Goal: Task Accomplishment & Management: Manage account settings

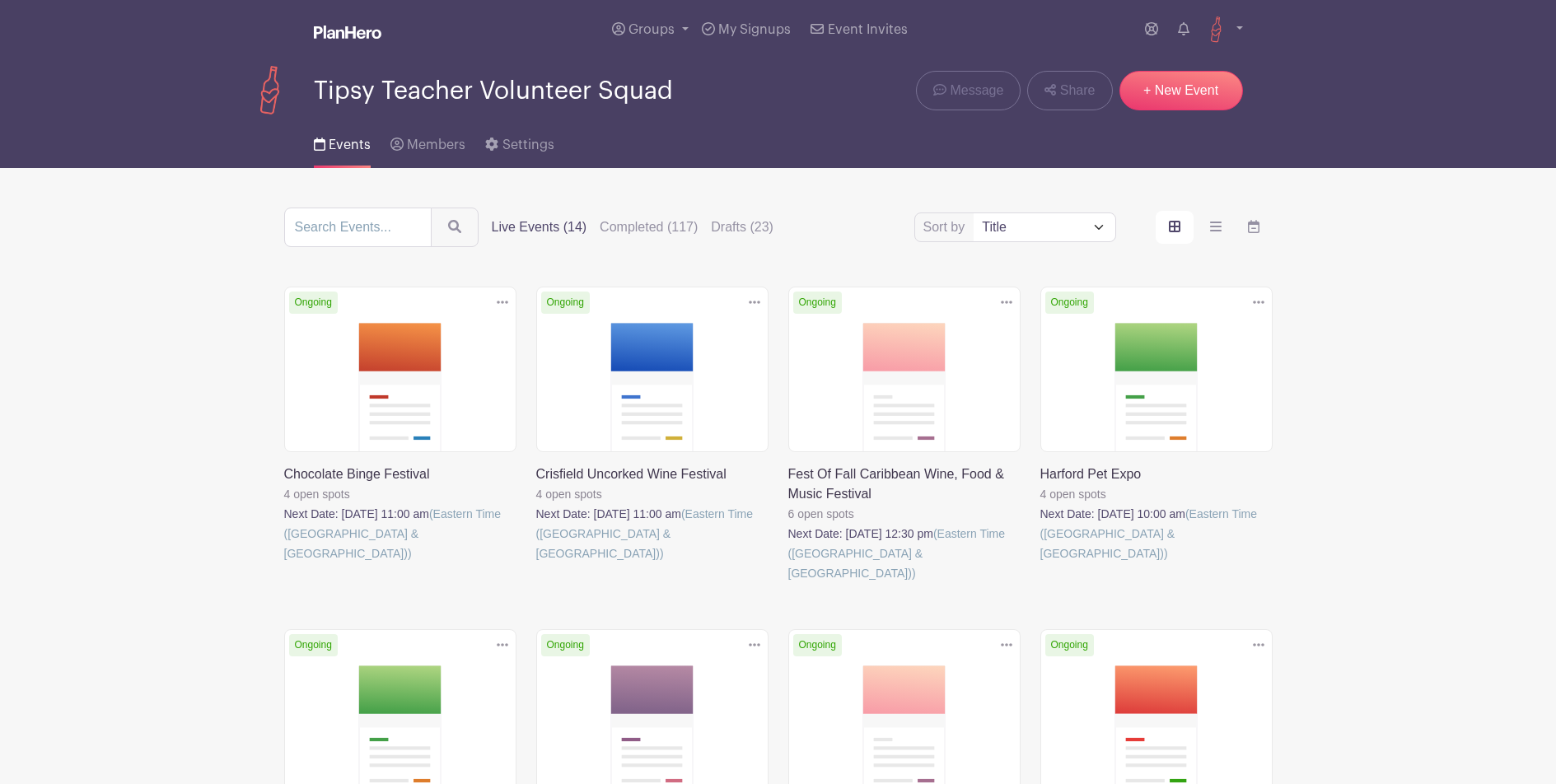
click at [1065, 239] on select "Title Recently modified Newest Upcoming dates" at bounding box center [1044, 228] width 141 height 28
select select "upcoming_date"
click at [974, 215] on select "Title Recently modified Newest Upcoming dates" at bounding box center [1044, 228] width 141 height 28
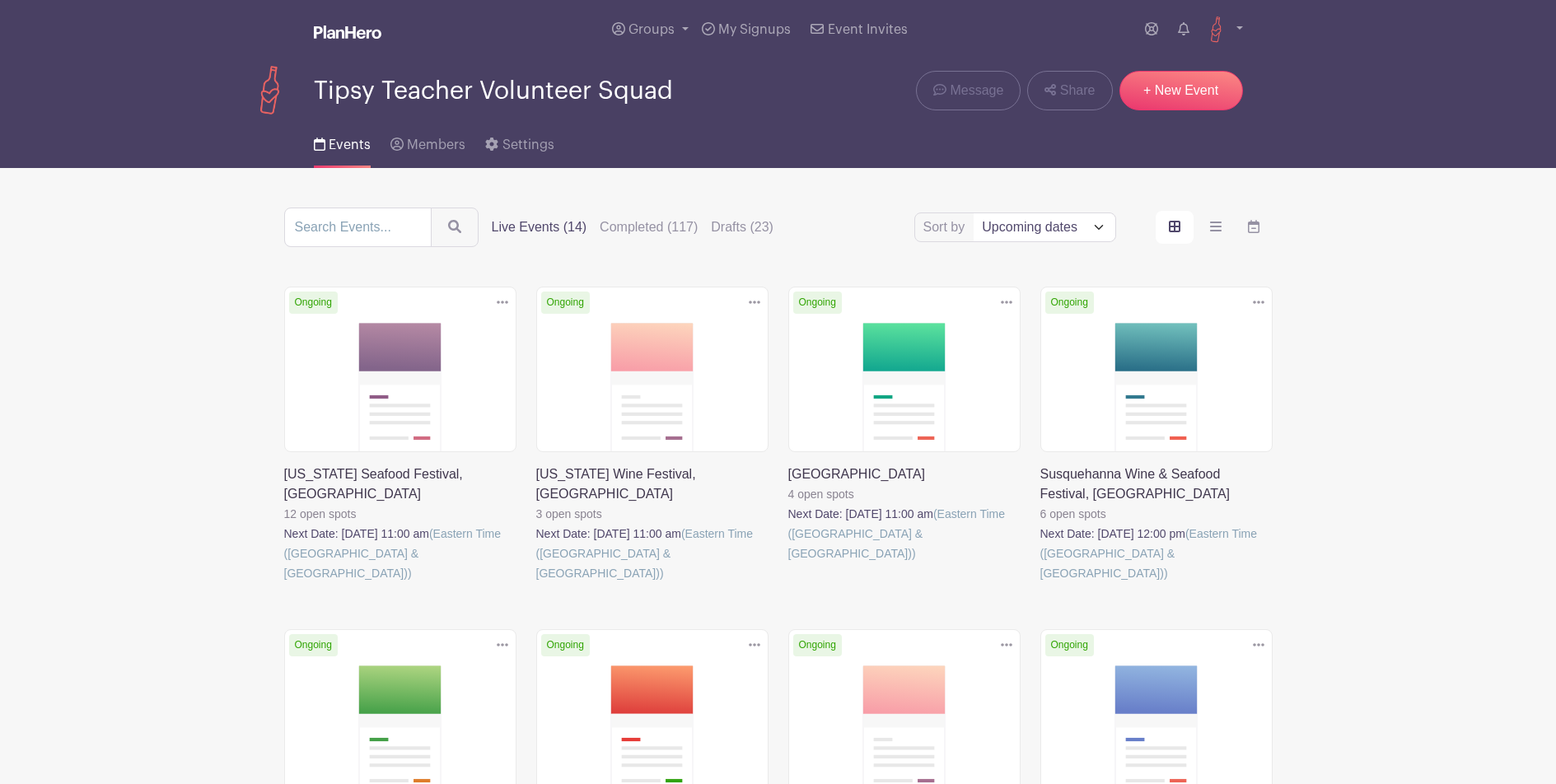
click at [284, 583] on link at bounding box center [284, 583] width 0 height 0
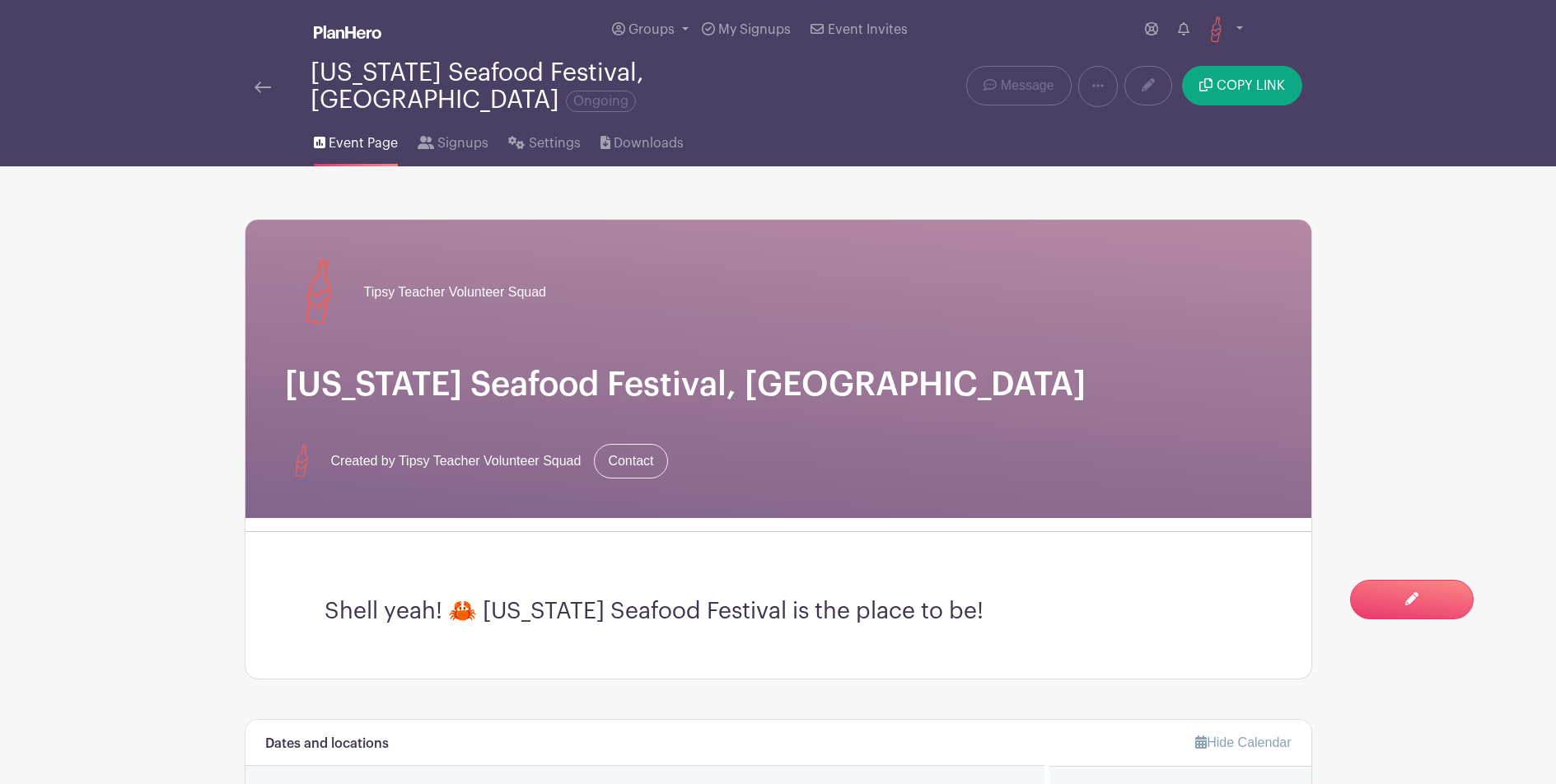
click at [268, 81] on img at bounding box center [263, 87] width 17 height 12
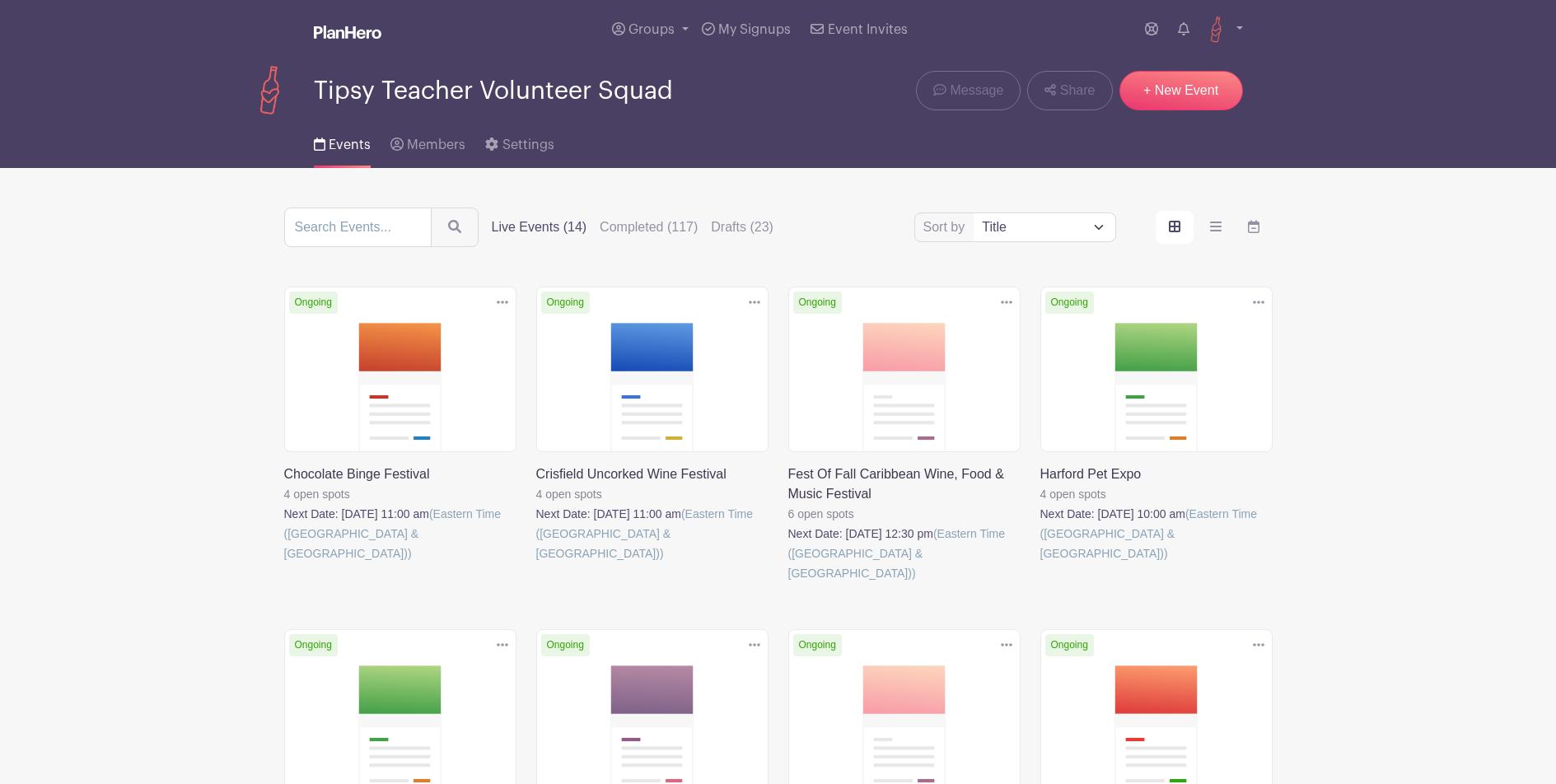
click at [1002, 244] on div "Sort by Title Recently modified Newest Upcoming dates Live Events (14) Complete…" at bounding box center [778, 228] width 989 height 40
click at [1011, 232] on select "Title Recently modified Newest Upcoming dates" at bounding box center [1044, 228] width 141 height 28
select select "upcoming_date"
click at [974, 215] on select "Title Recently modified Newest Upcoming dates" at bounding box center [1044, 228] width 141 height 28
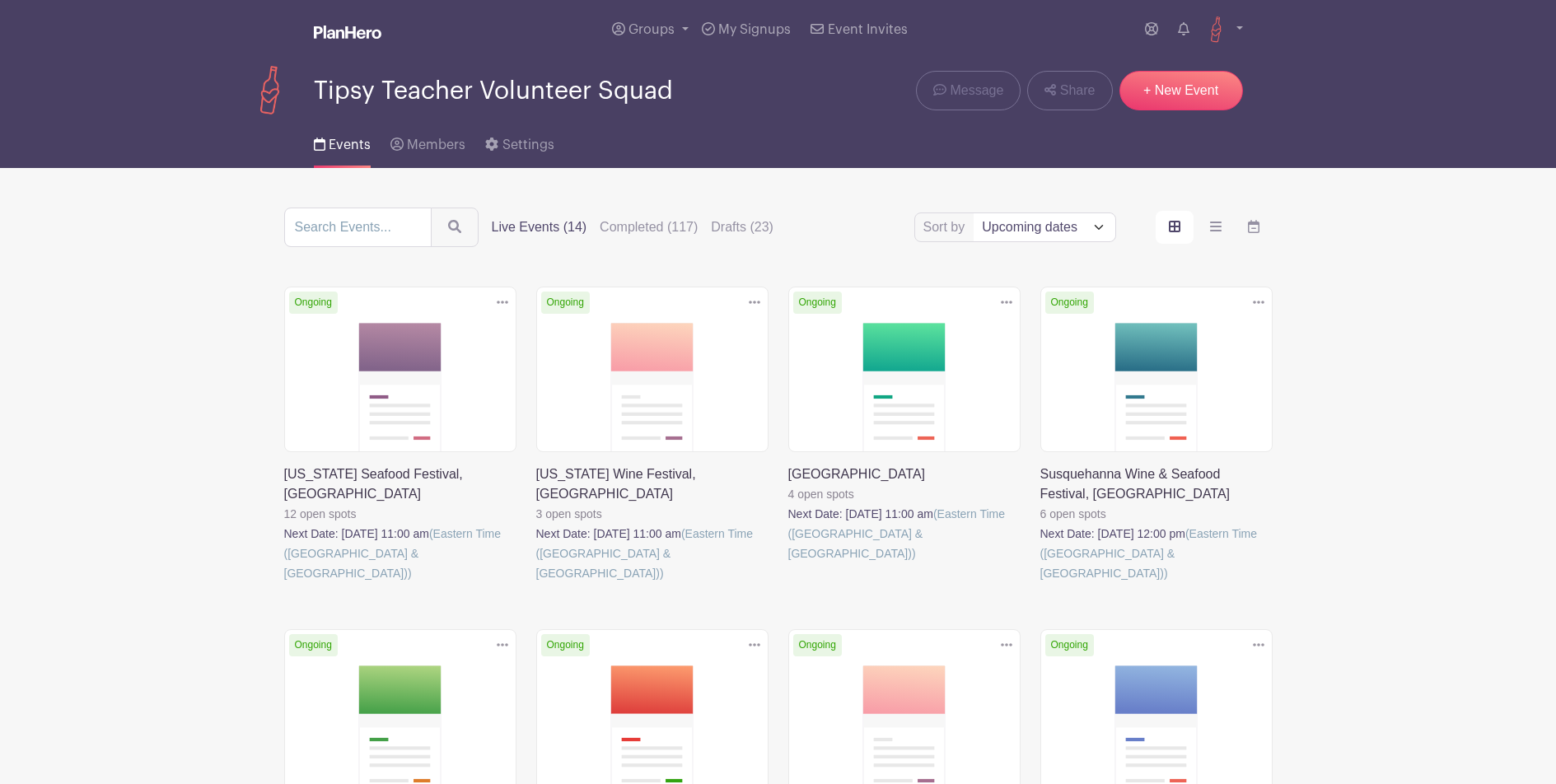
click at [536, 583] on link at bounding box center [536, 583] width 0 height 0
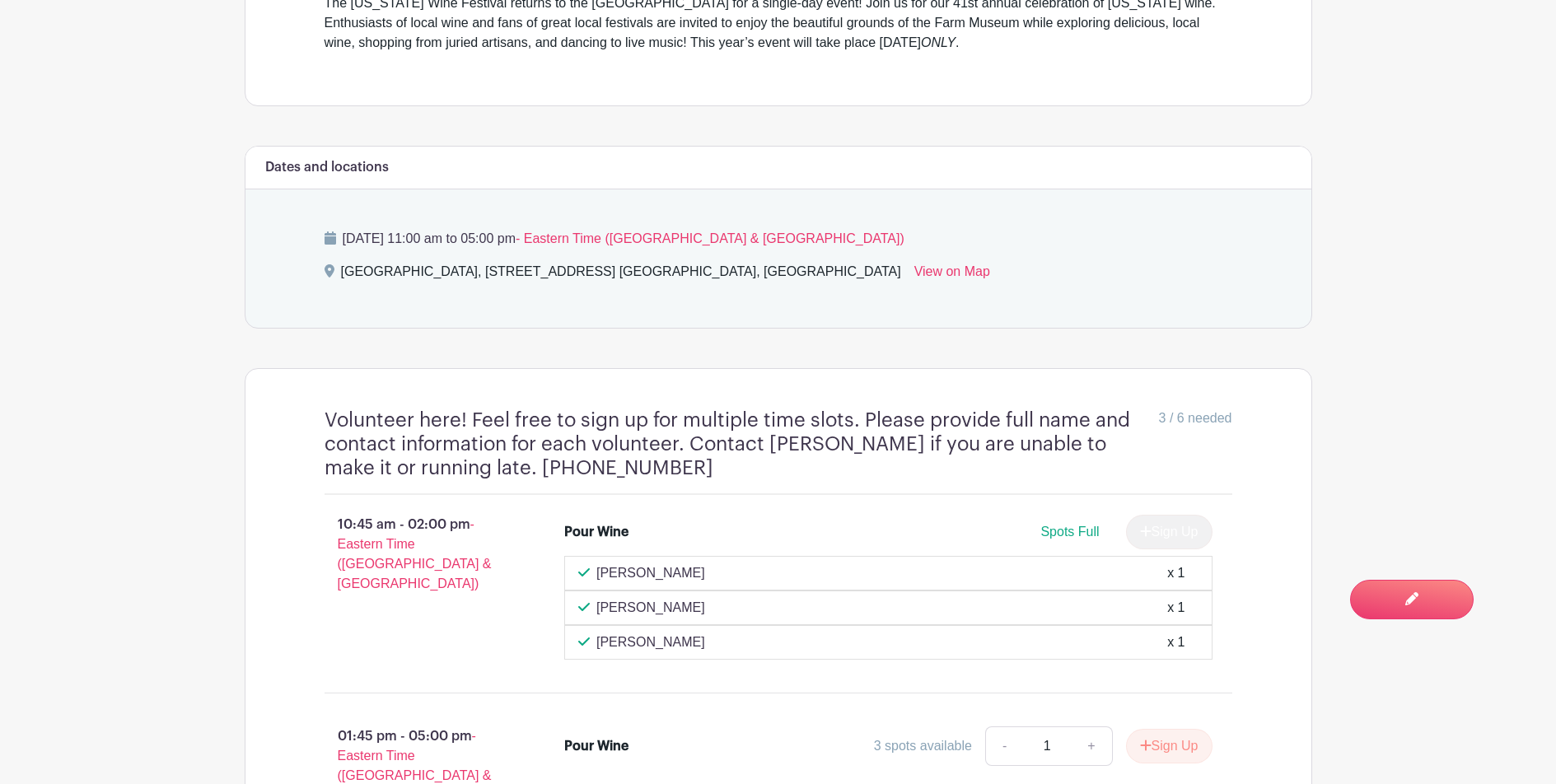
scroll to position [757, 0]
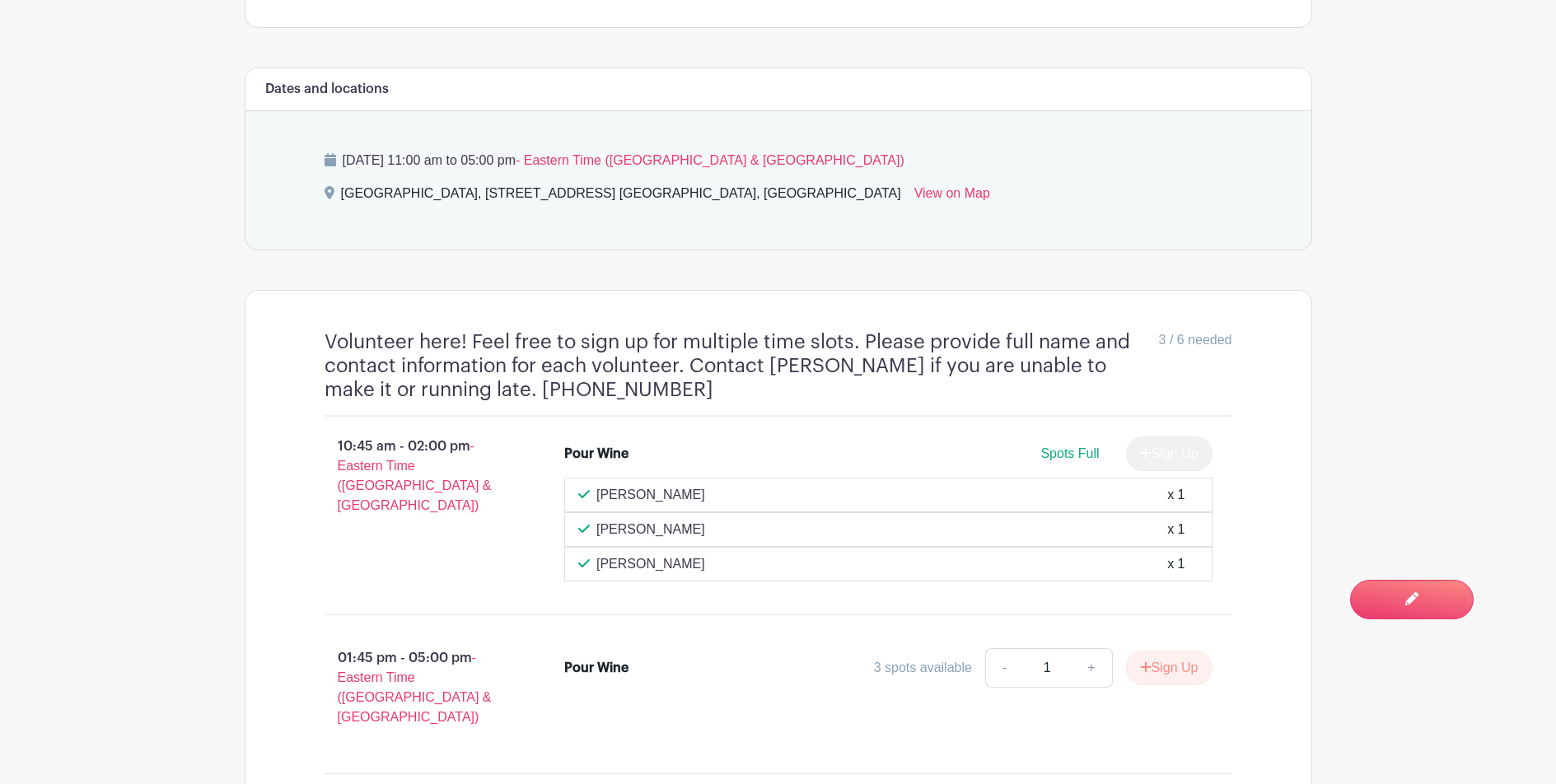
drag, startPoint x: 666, startPoint y: 485, endPoint x: 630, endPoint y: 486, distance: 36.0
click at [630, 486] on div "[PERSON_NAME] x 1" at bounding box center [888, 496] width 620 height 20
copy p "[PERSON_NAME]"
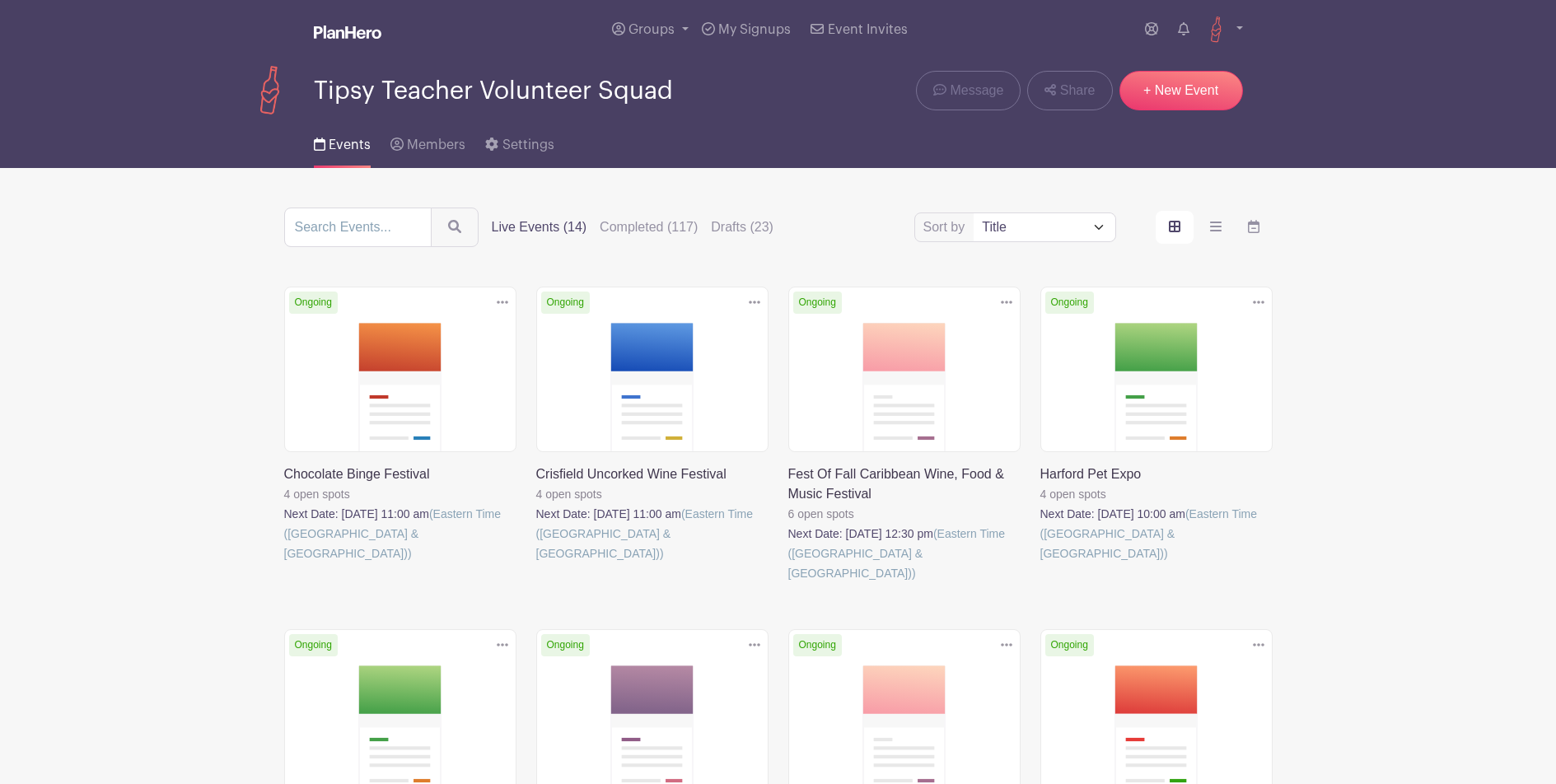
click at [989, 226] on select "Title Recently modified Newest Upcoming dates" at bounding box center [1044, 228] width 141 height 28
select select "upcoming_date"
click at [974, 215] on select "Title Recently modified Newest Upcoming dates" at bounding box center [1044, 228] width 141 height 28
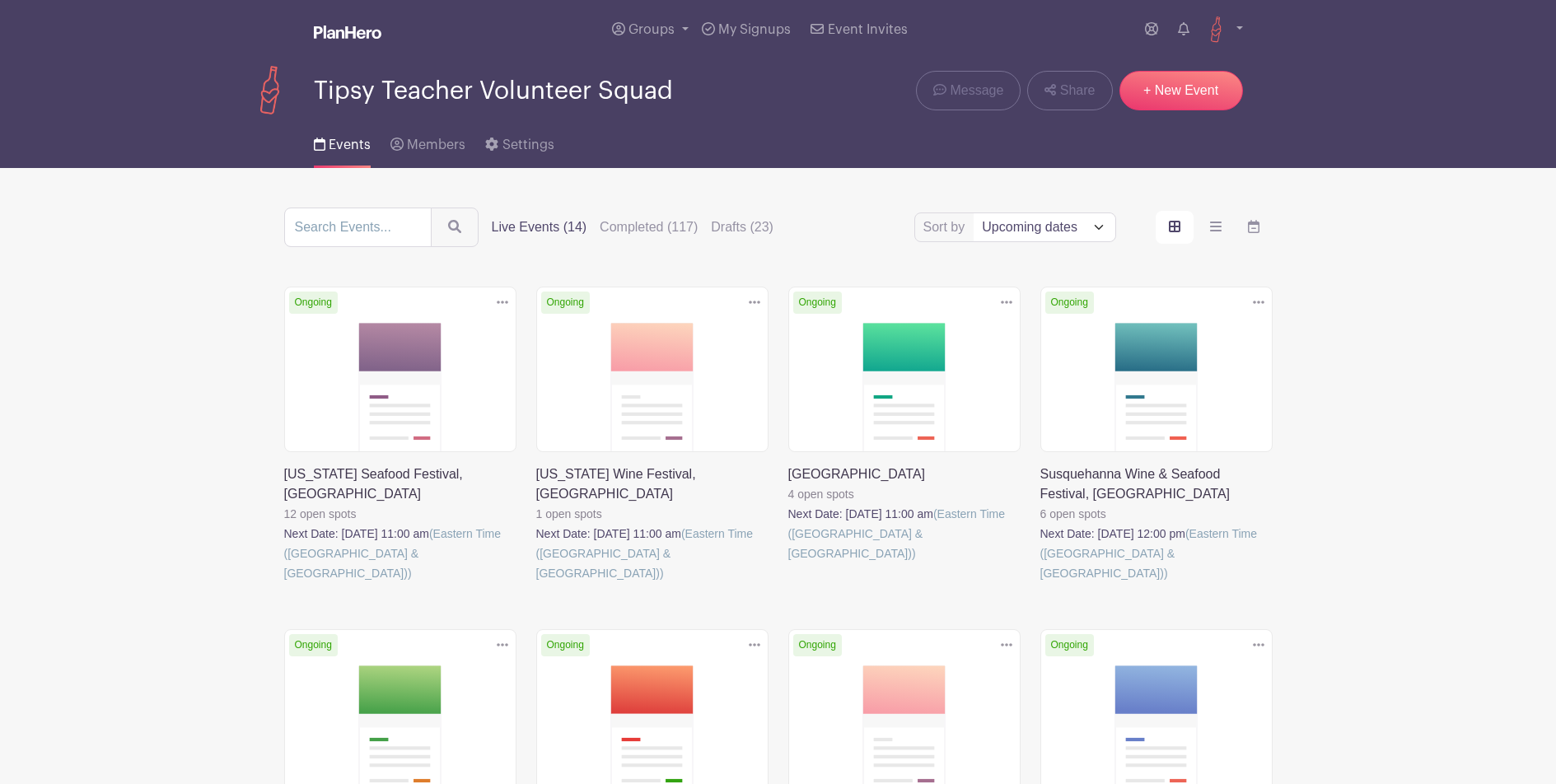
click at [536, 583] on link at bounding box center [536, 583] width 0 height 0
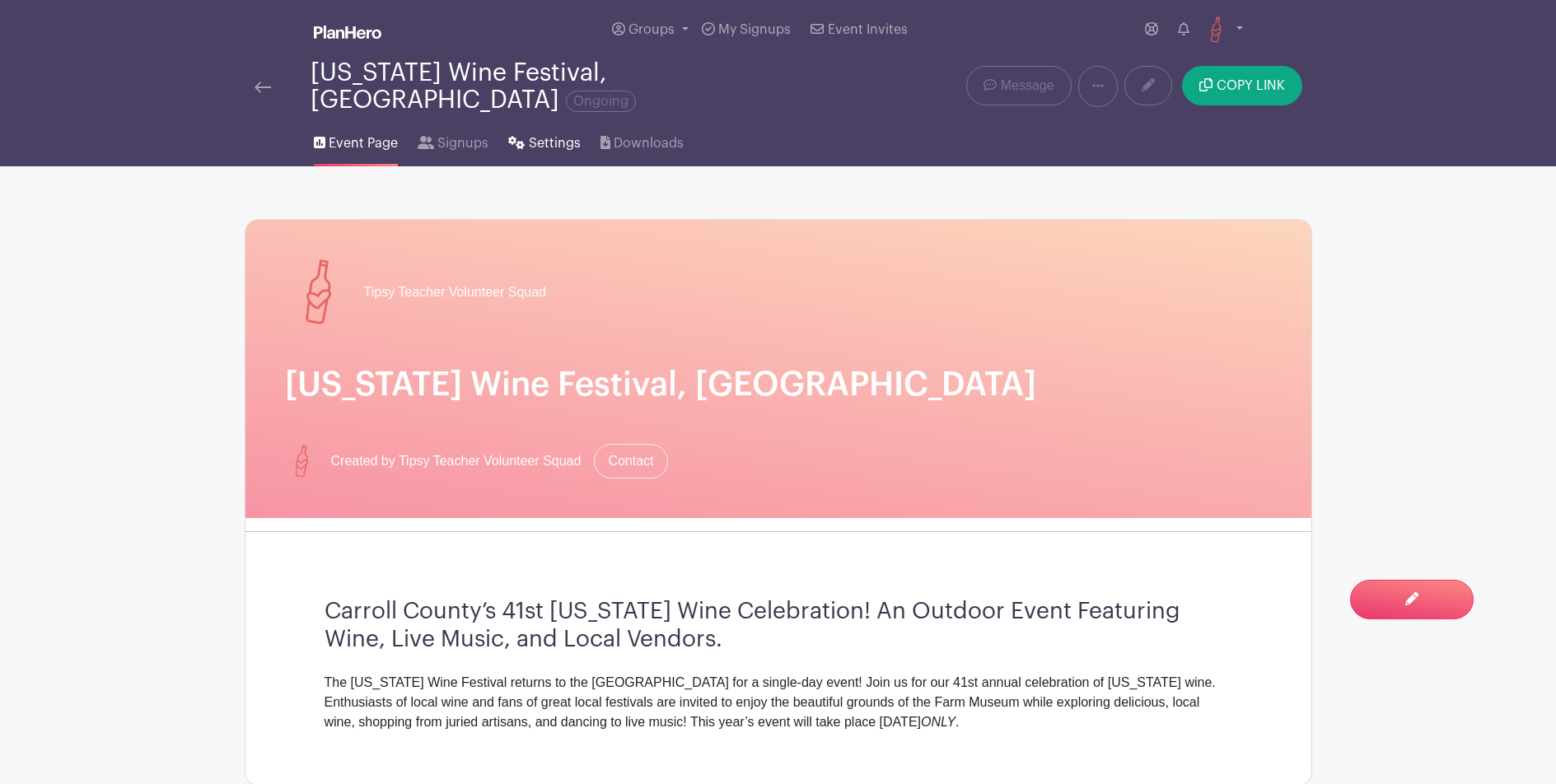
click at [517, 136] on icon at bounding box center [516, 142] width 17 height 13
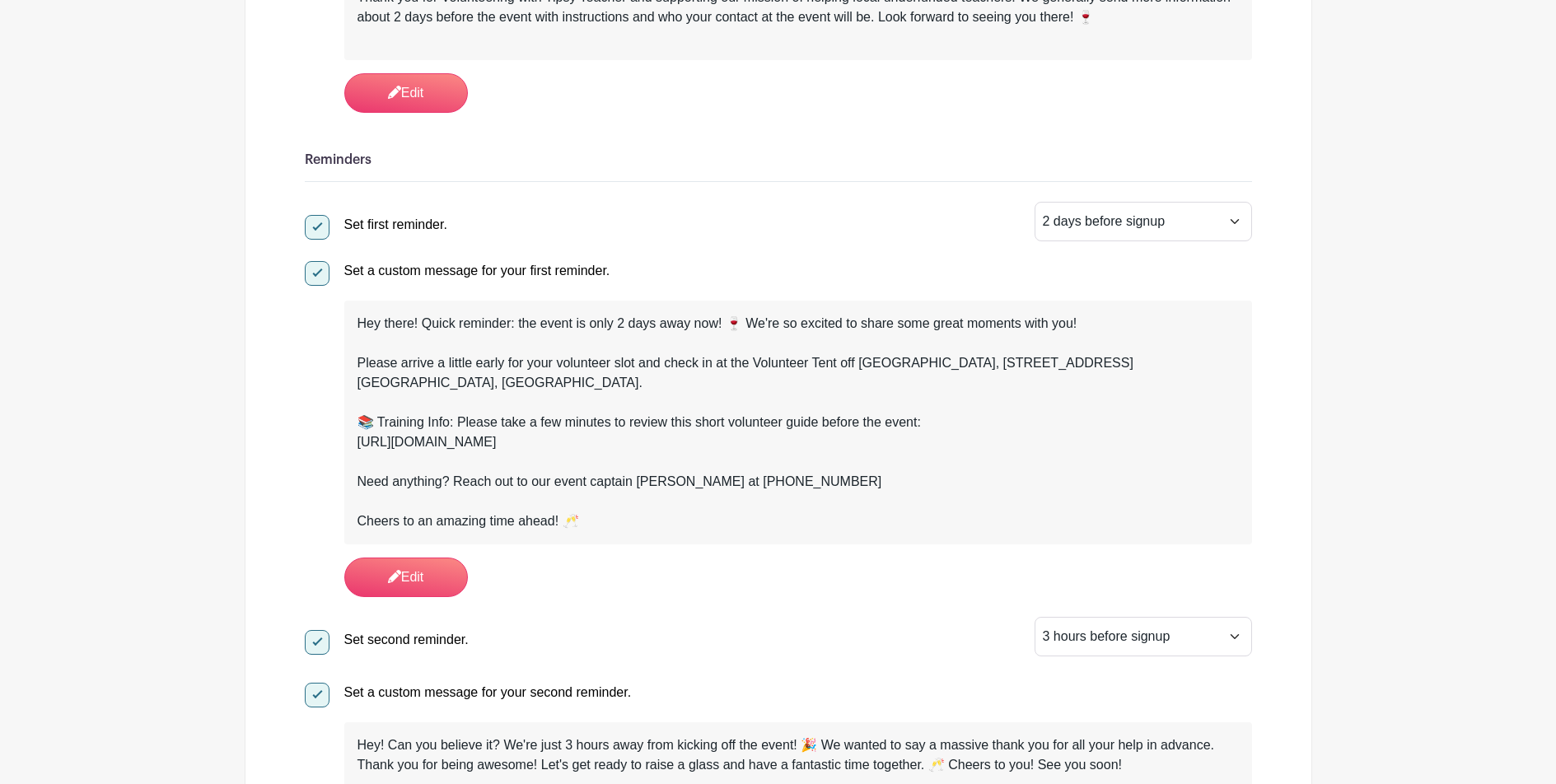
scroll to position [558, 0]
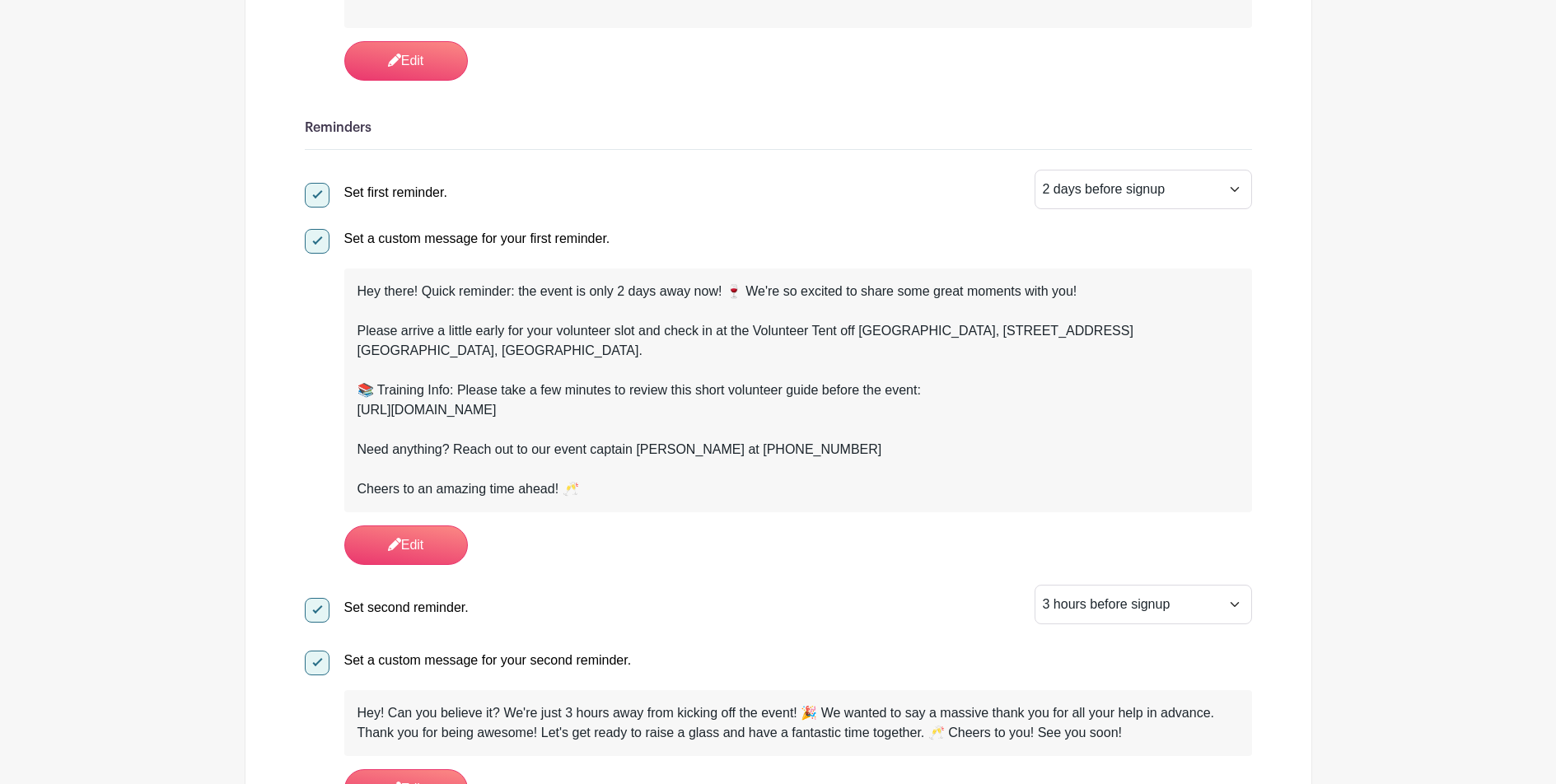
click at [549, 361] on div at bounding box center [798, 371] width 882 height 20
click at [590, 342] on div "Please arrive a little early for your volunteer slot and check in at the Volunt…" at bounding box center [798, 341] width 882 height 40
click at [412, 525] on link "Edit" at bounding box center [406, 545] width 124 height 40
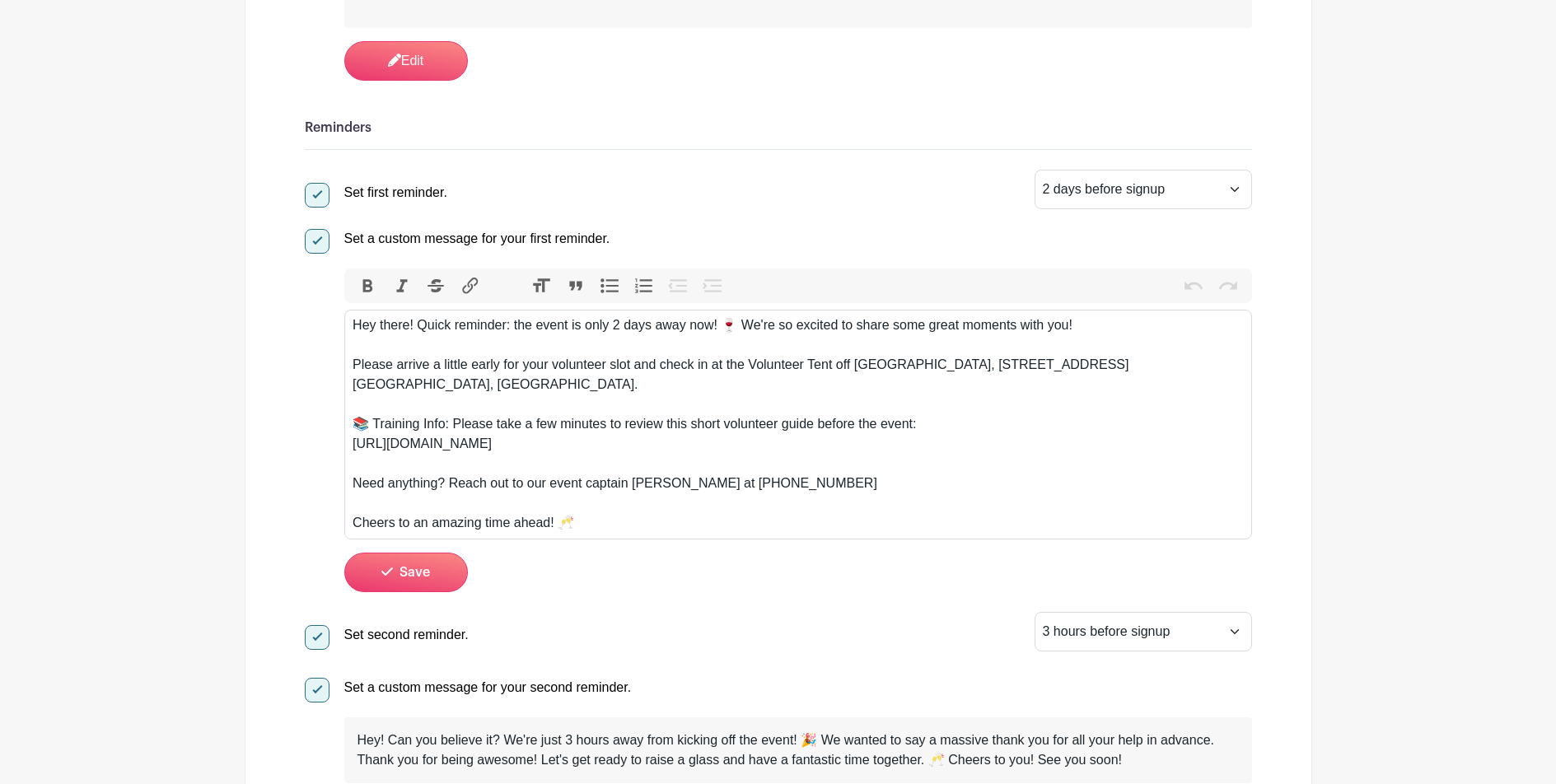
click at [545, 371] on div "Please arrive a little early for your volunteer slot and check in at the Volunt…" at bounding box center [798, 375] width 891 height 40
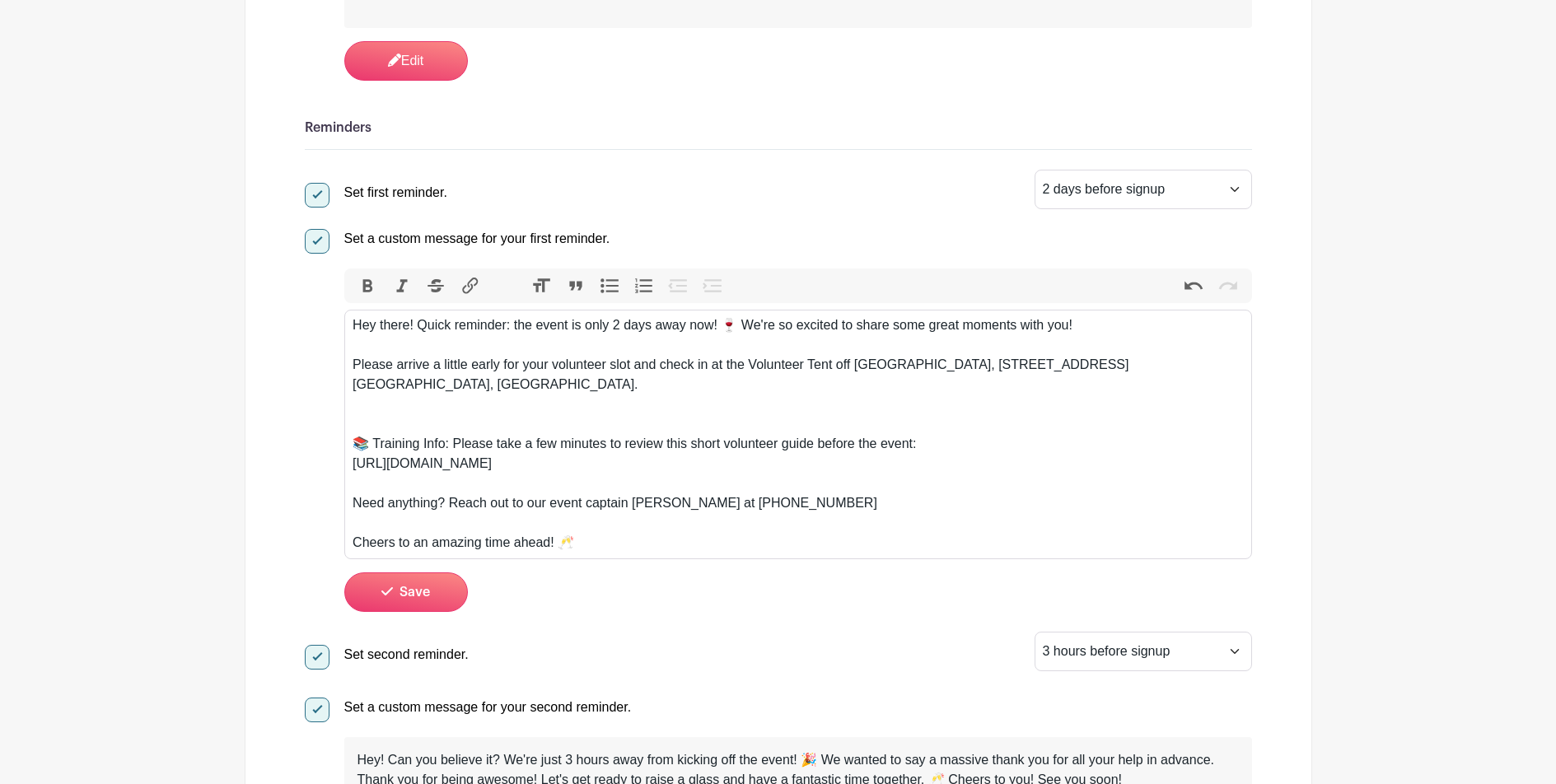
paste trix-editor "ul><li><strong>ALL VOLUNTEERS must check in at Volunteer check-in behind the Fa…"
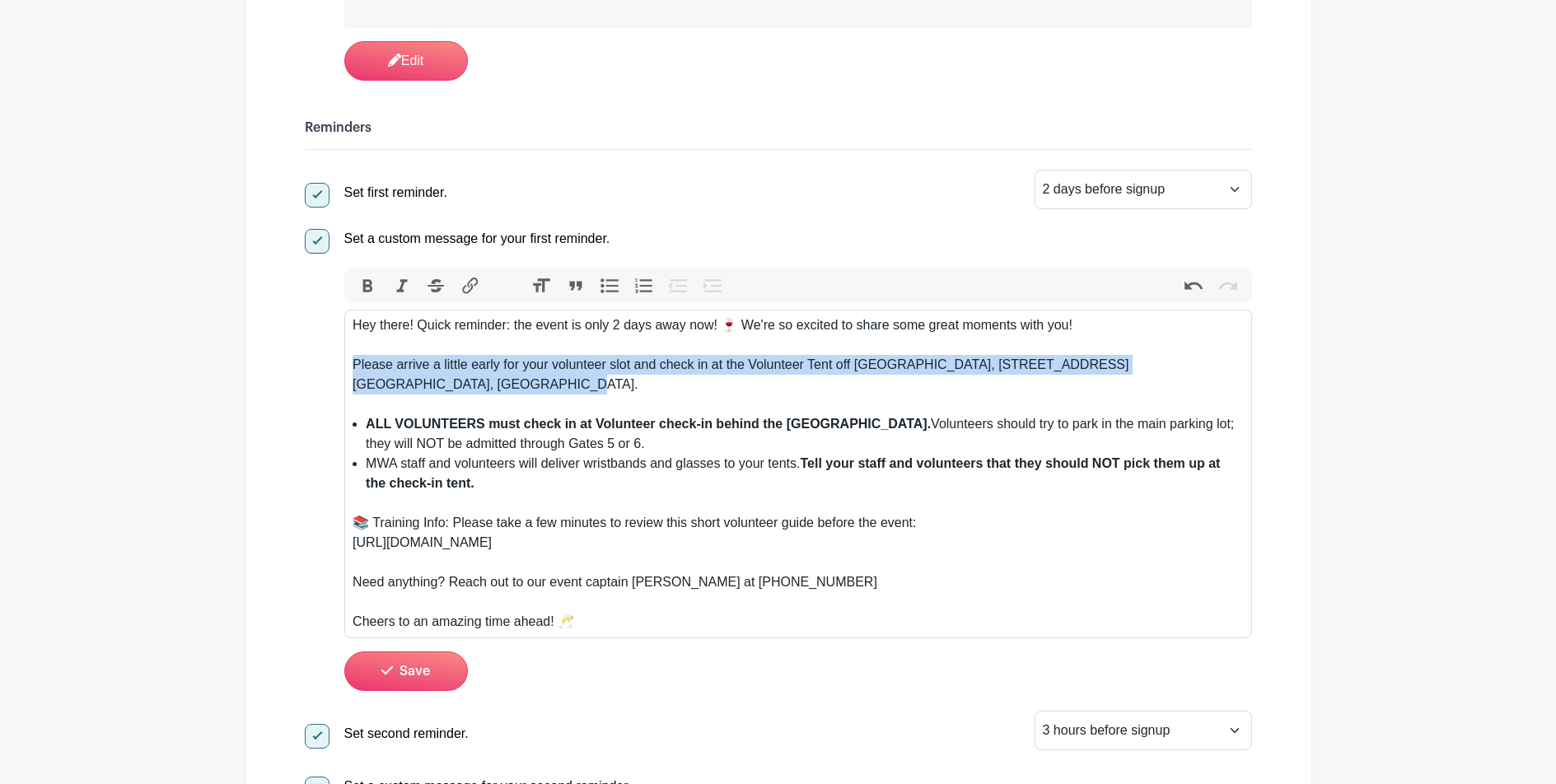
drag, startPoint x: 546, startPoint y: 376, endPoint x: 337, endPoint y: 351, distance: 210.5
click at [337, 351] on div "Set a custom message for your first reminder. Bold Italic Strikethrough Link He…" at bounding box center [778, 456] width 947 height 468
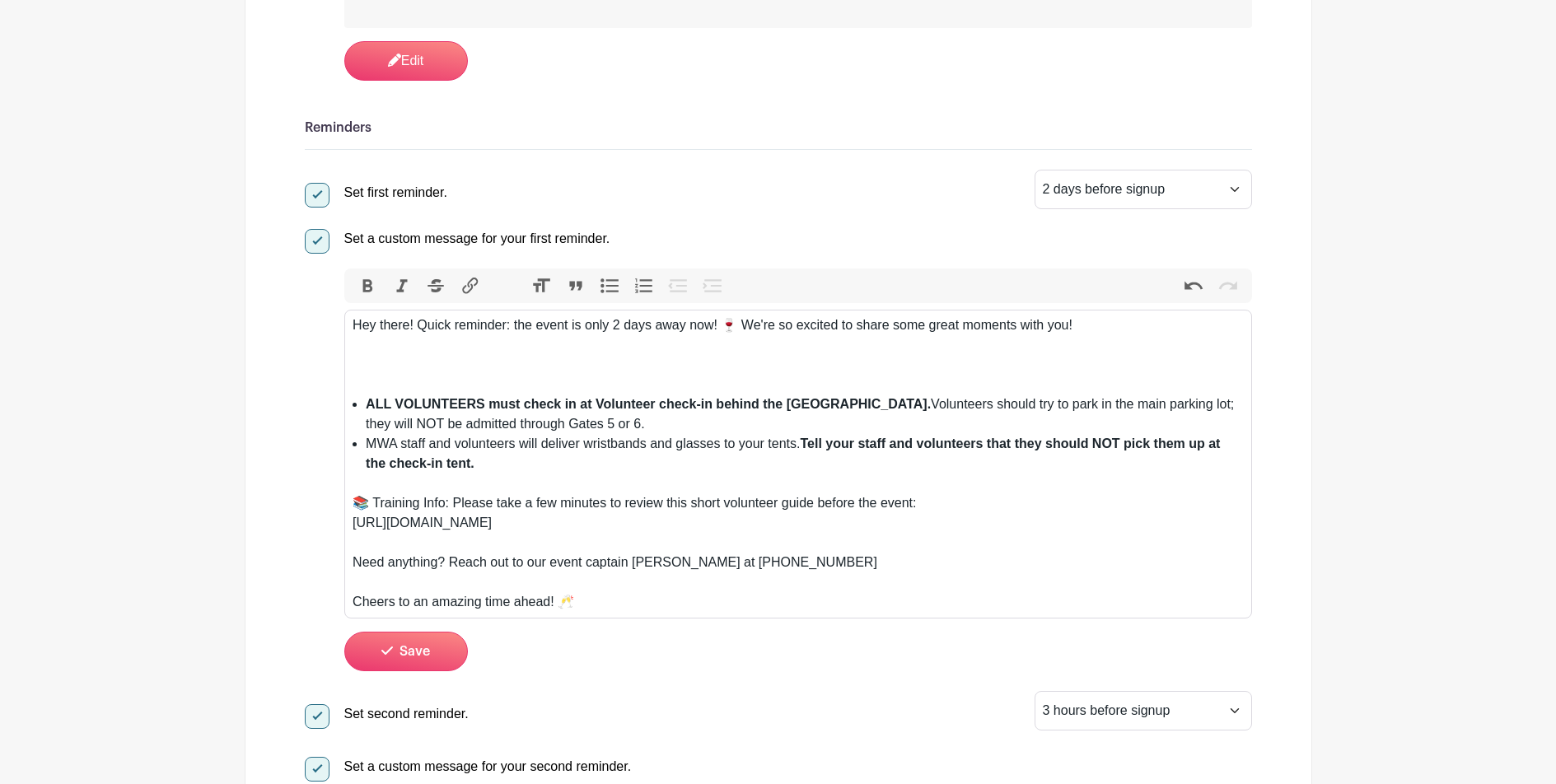
type trix-editor "<div>Hey there! Quick reminder: the event is only 2 days away now! 🍷 We're so e…"
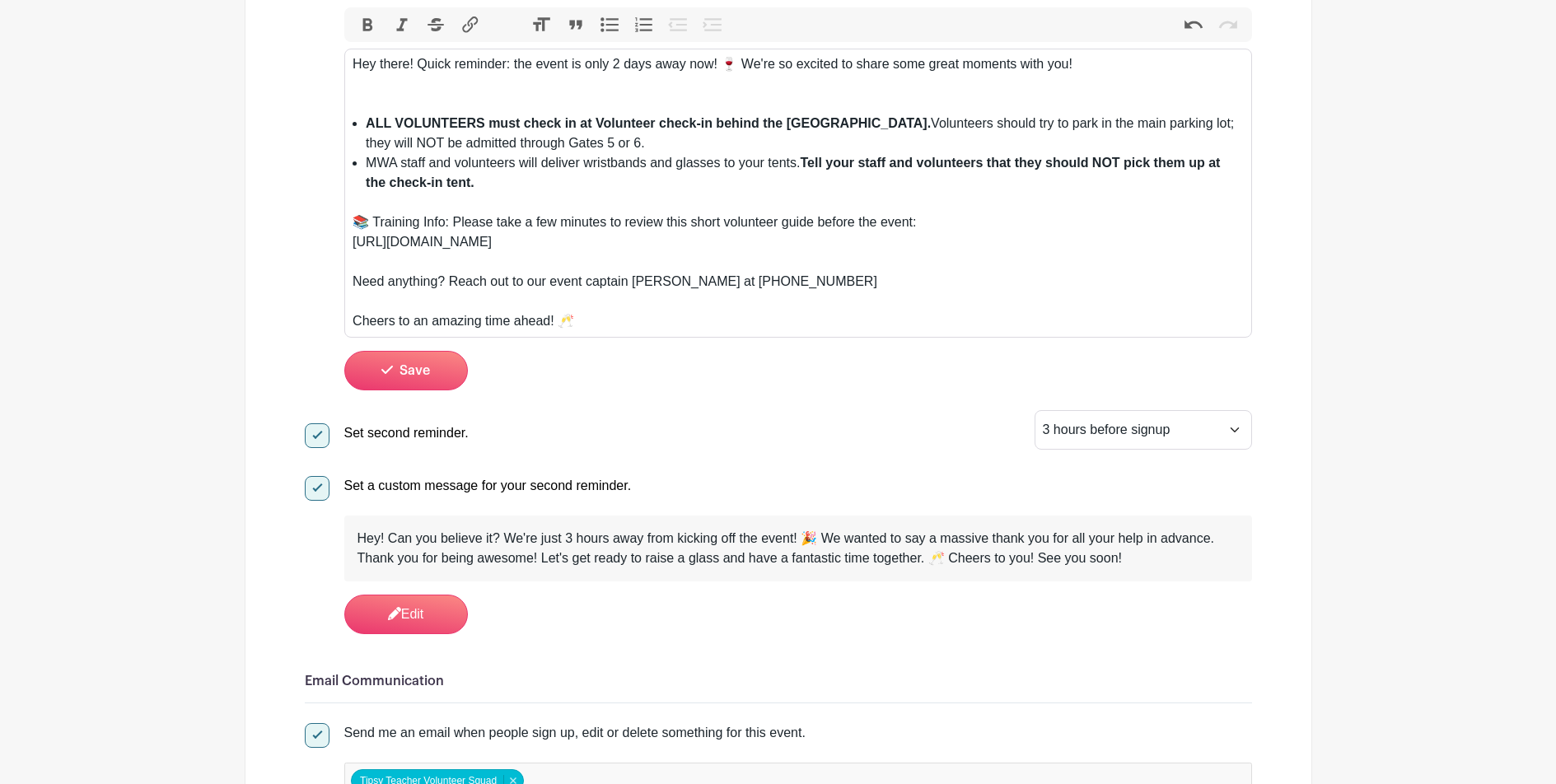
scroll to position [851, 0]
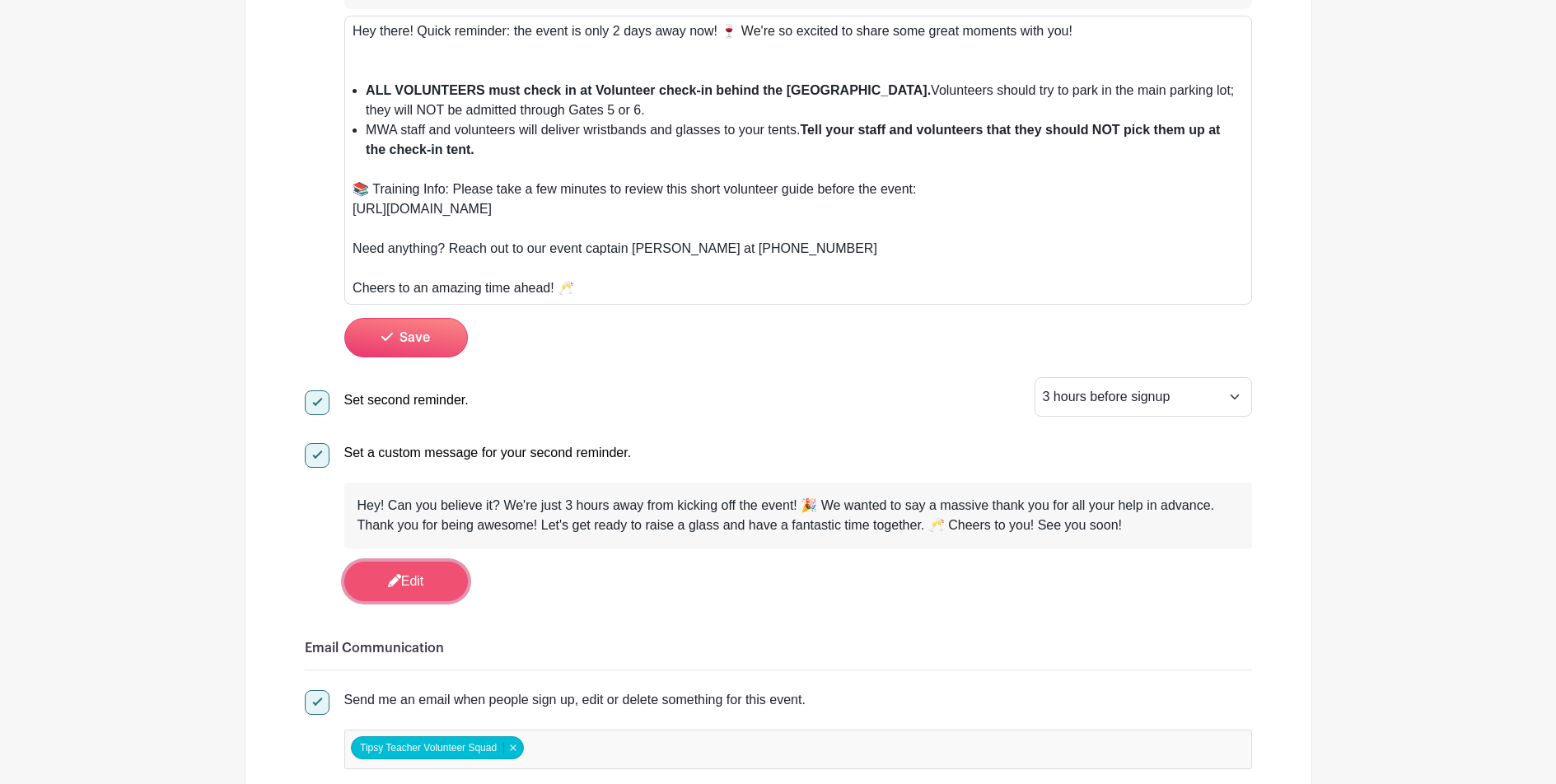
click at [435, 568] on link "Edit" at bounding box center [406, 582] width 124 height 40
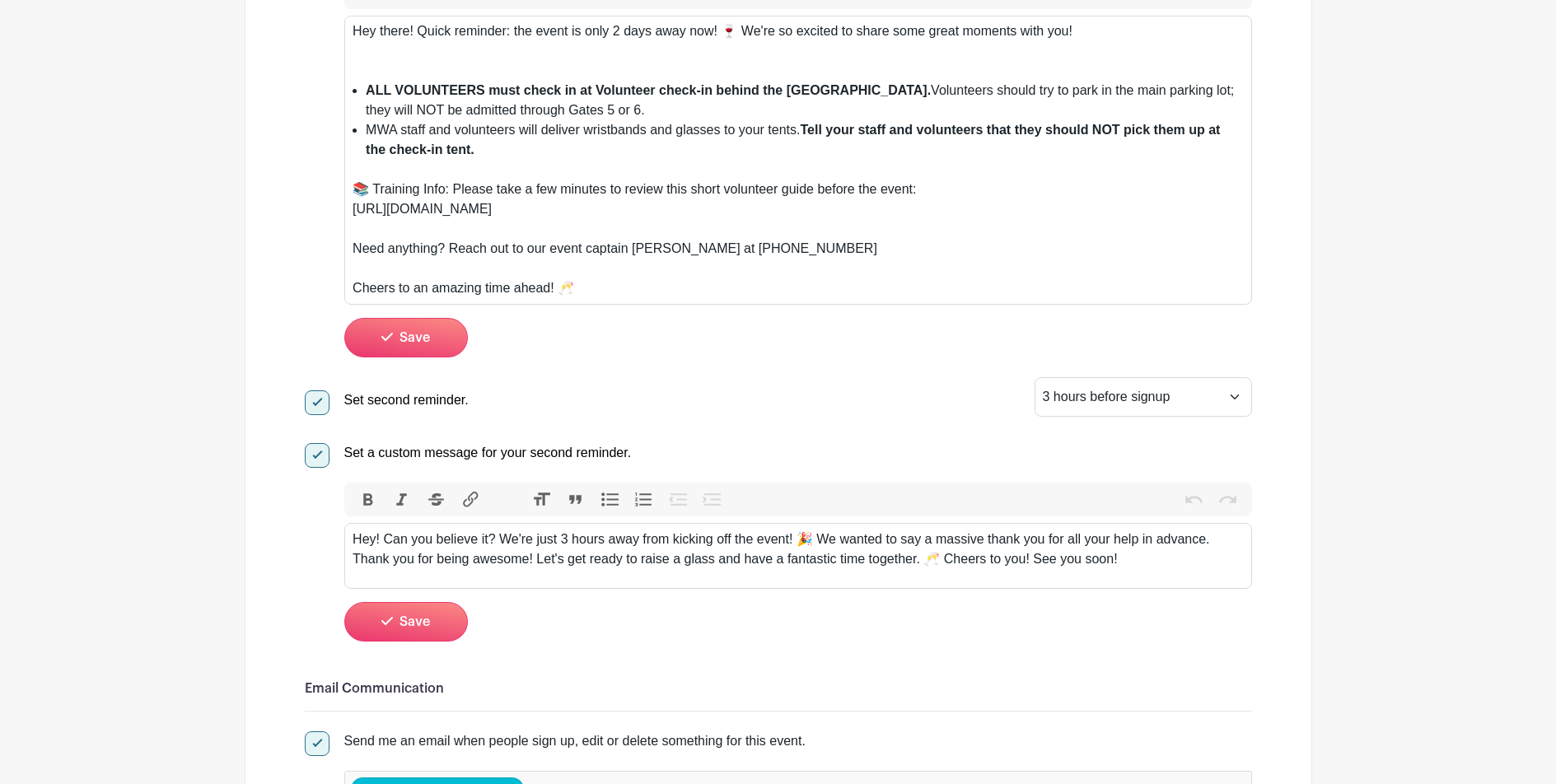
click at [1135, 552] on div "Hey! Can you believe it? We're just 3 hours away from kicking off the event! 🎉 …" at bounding box center [798, 550] width 891 height 40
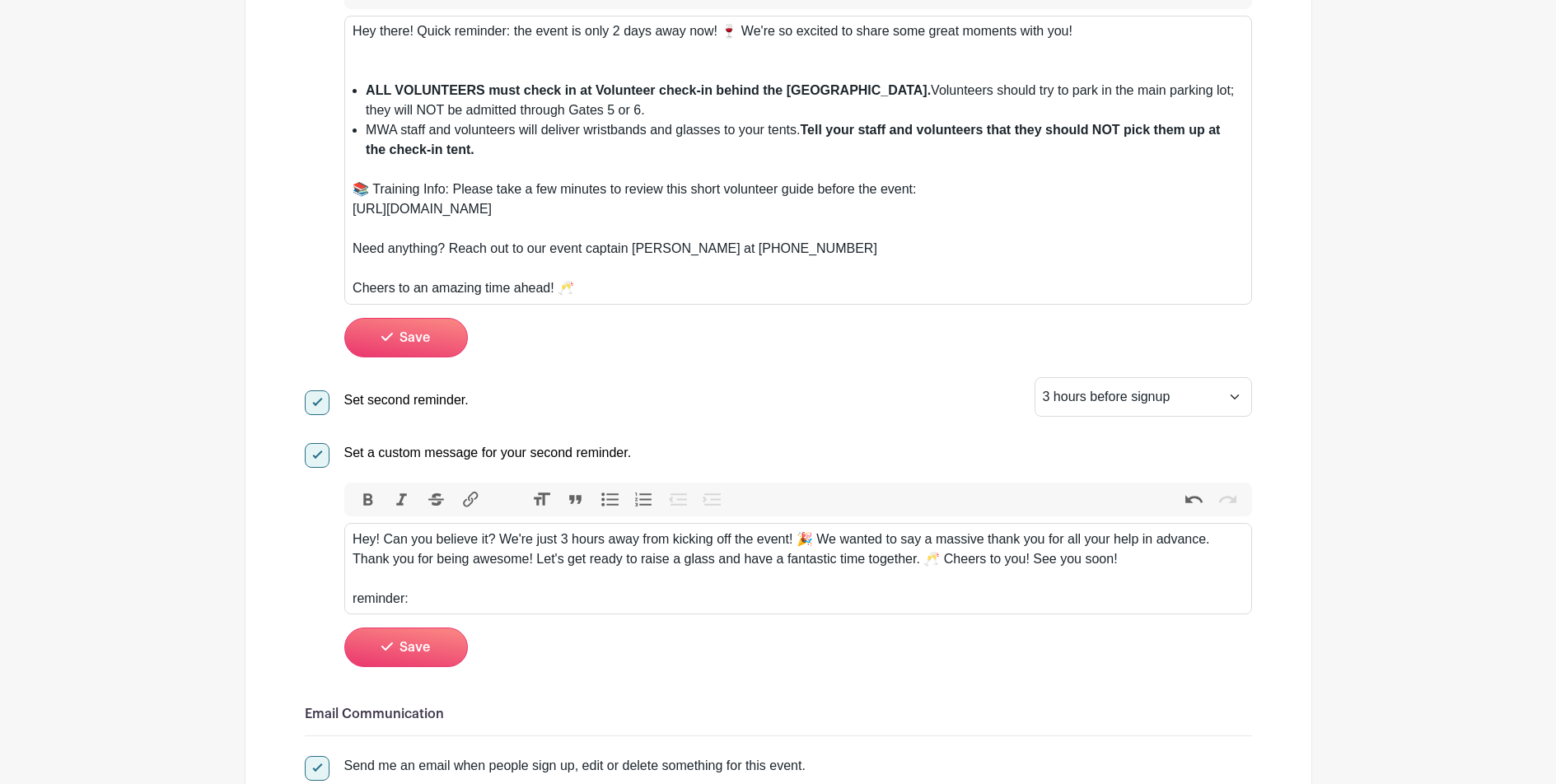
paste trix-editor "<ul><li><strong>ALL VOLUNTEERS must check in at Volunteer check-in behind the F…"
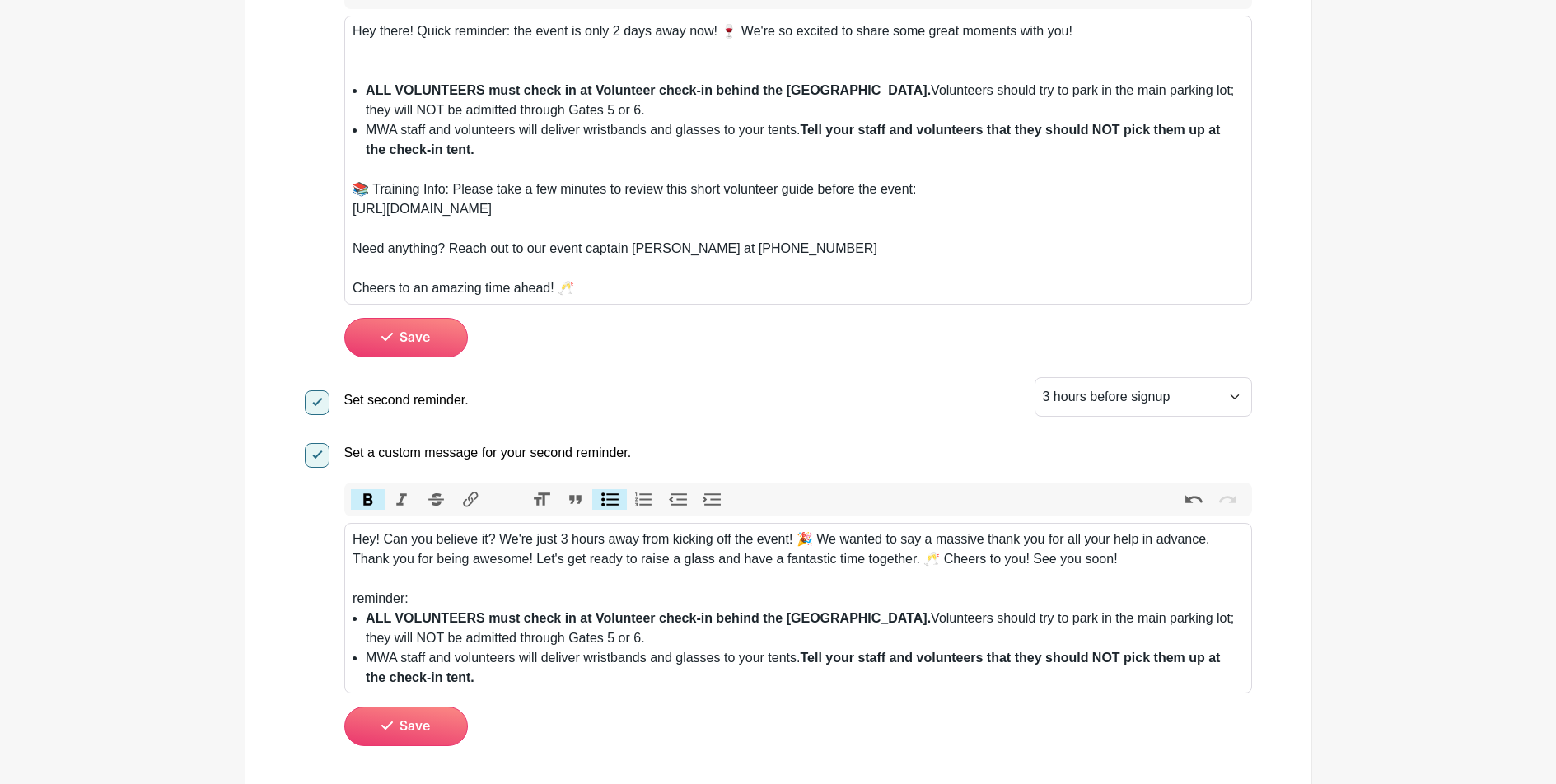
type trix-editor "<div>Hey! Can you believe it? We're just 3 hours away from kicking off the even…"
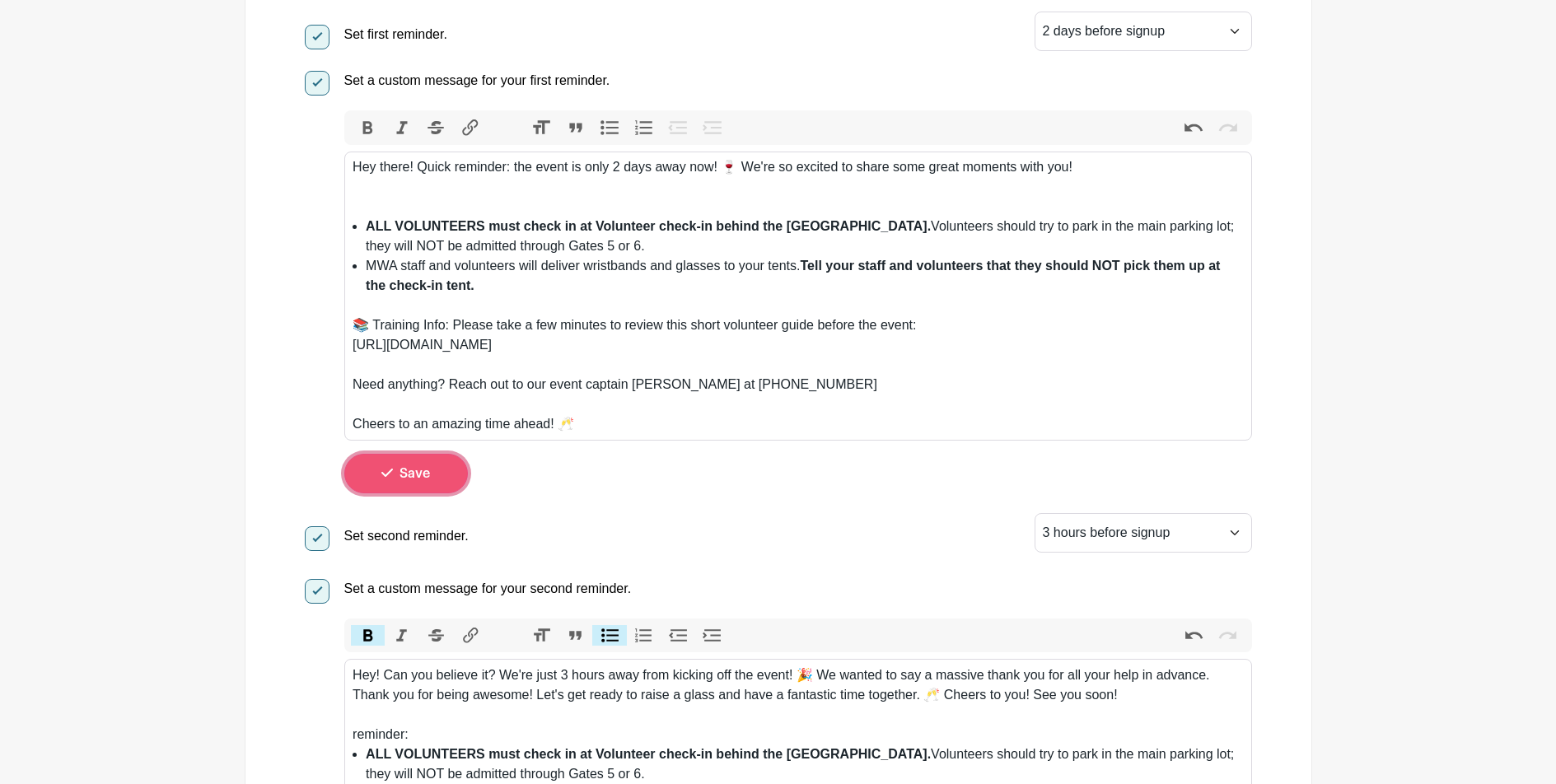
click at [446, 454] on button "Save" at bounding box center [406, 474] width 124 height 40
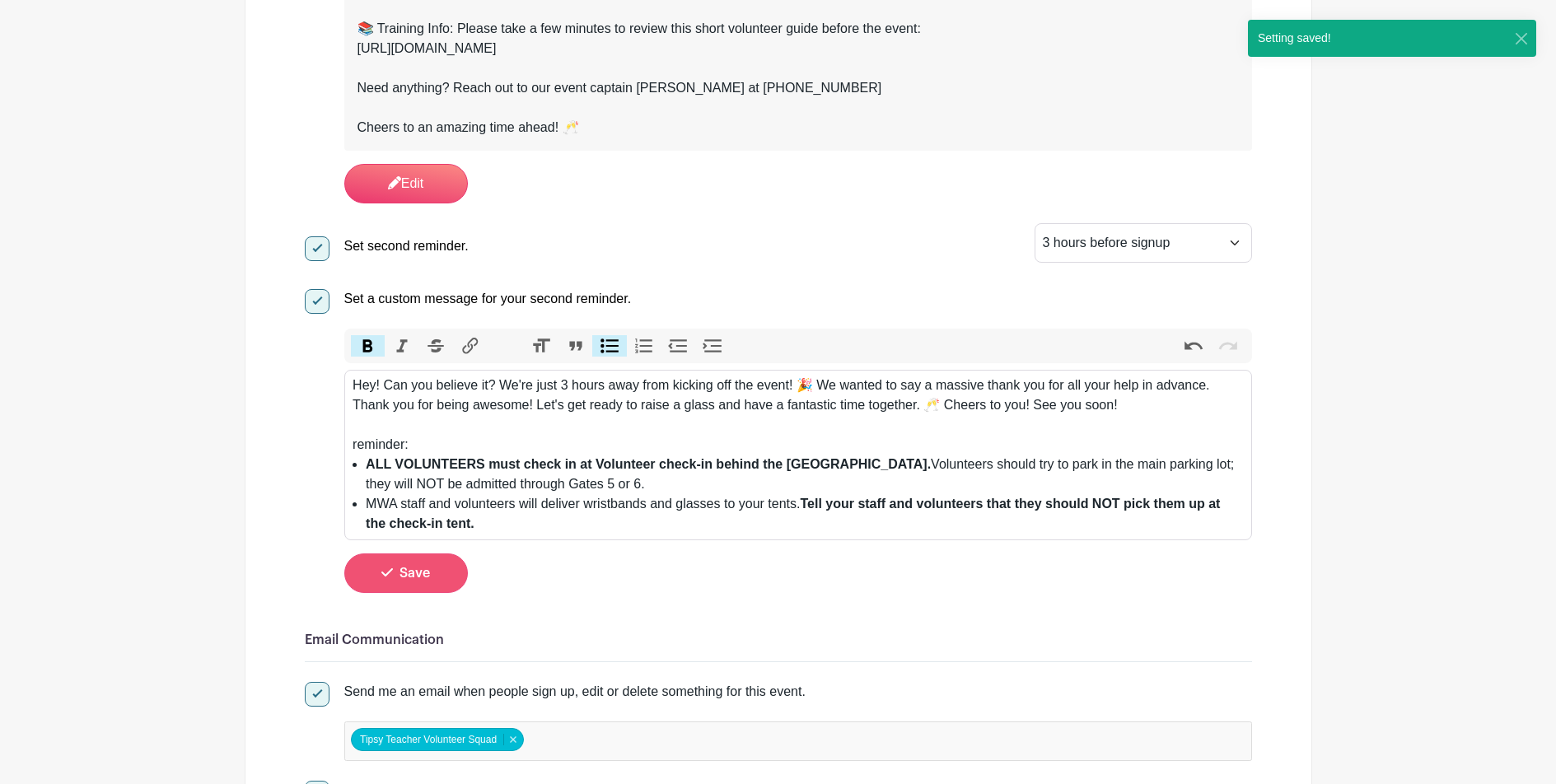
scroll to position [1055, 0]
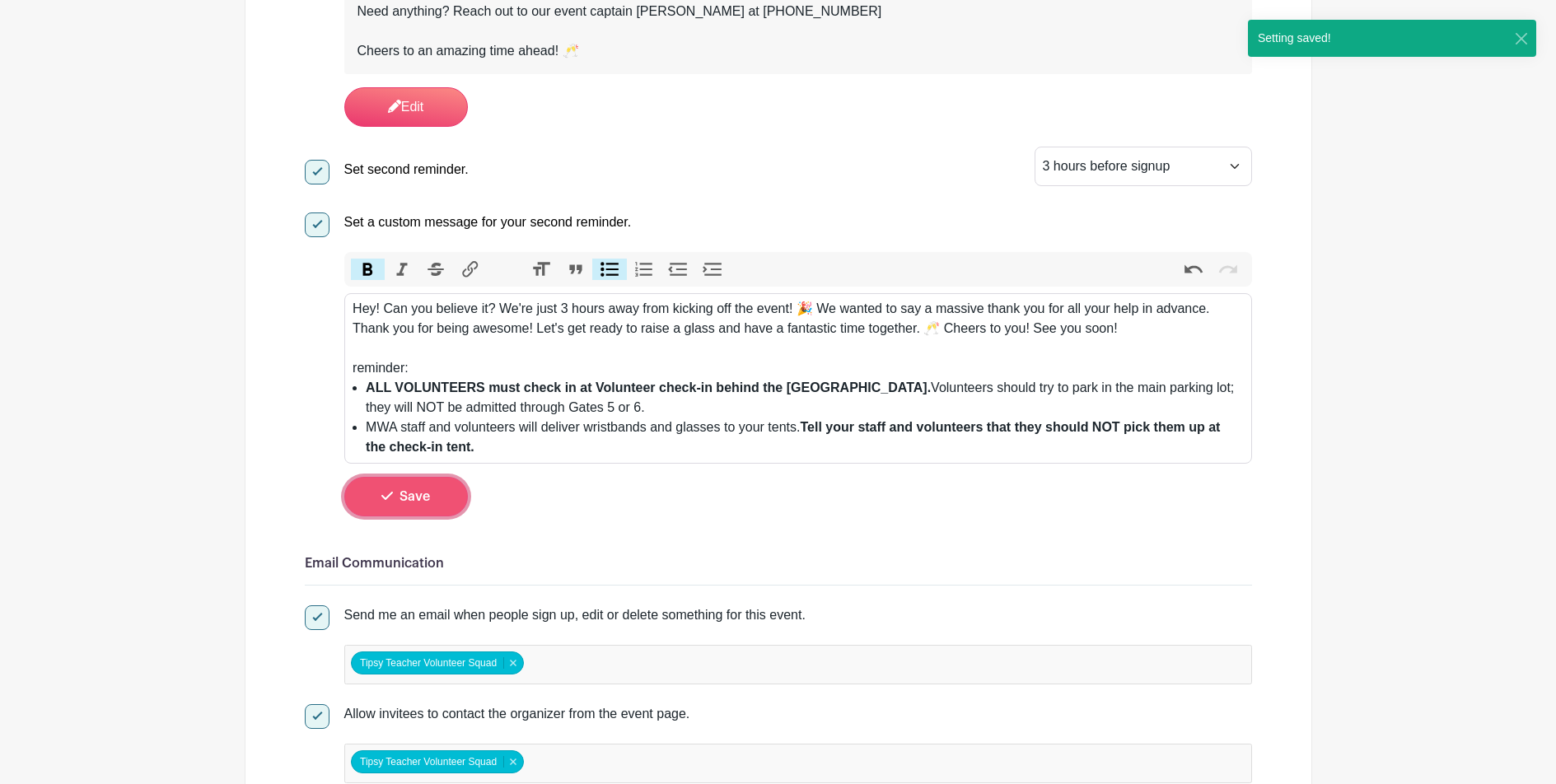
click at [414, 492] on button "Save" at bounding box center [406, 497] width 124 height 40
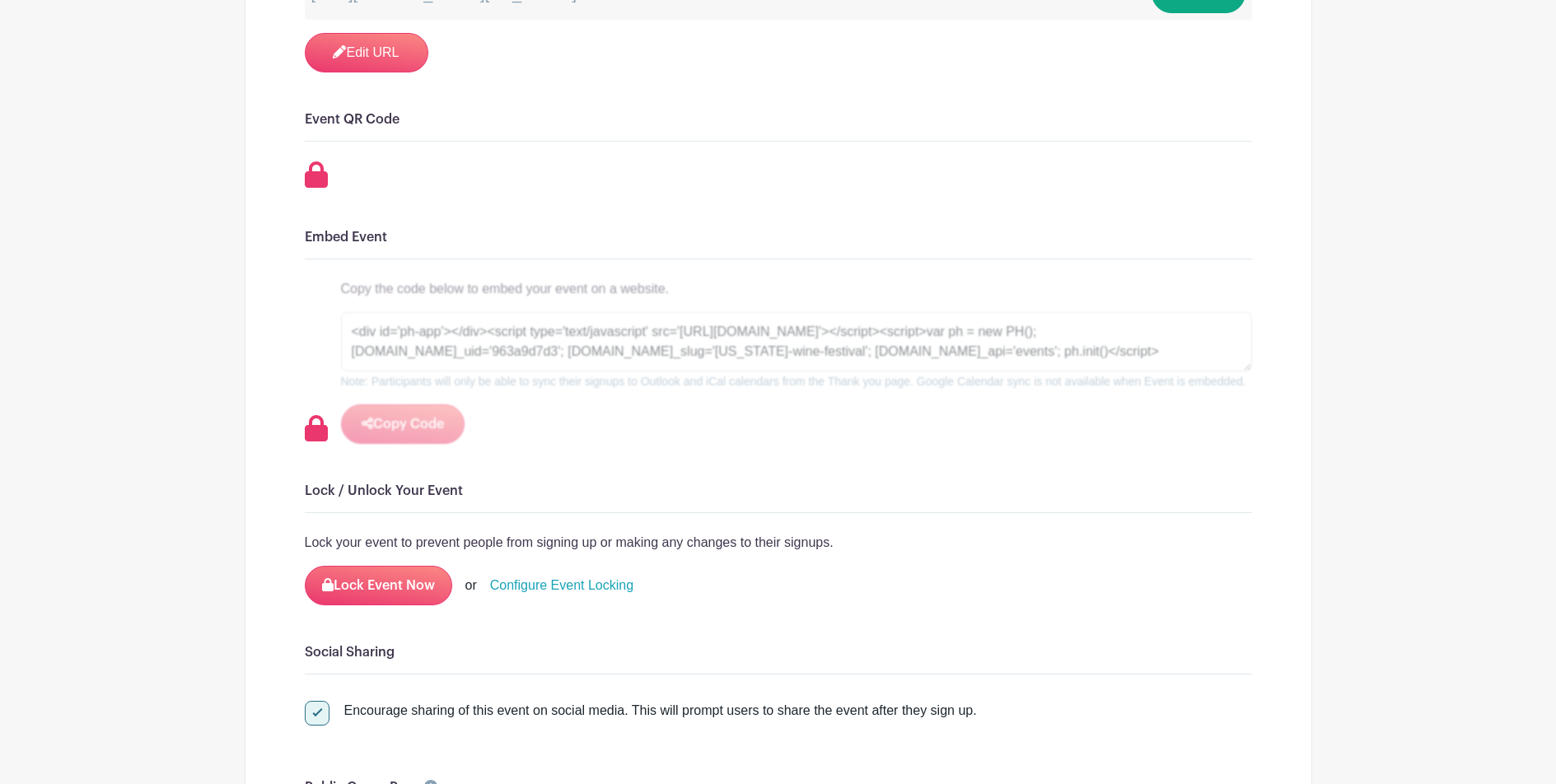
scroll to position [2844, 0]
